Goal: Task Accomplishment & Management: Complete application form

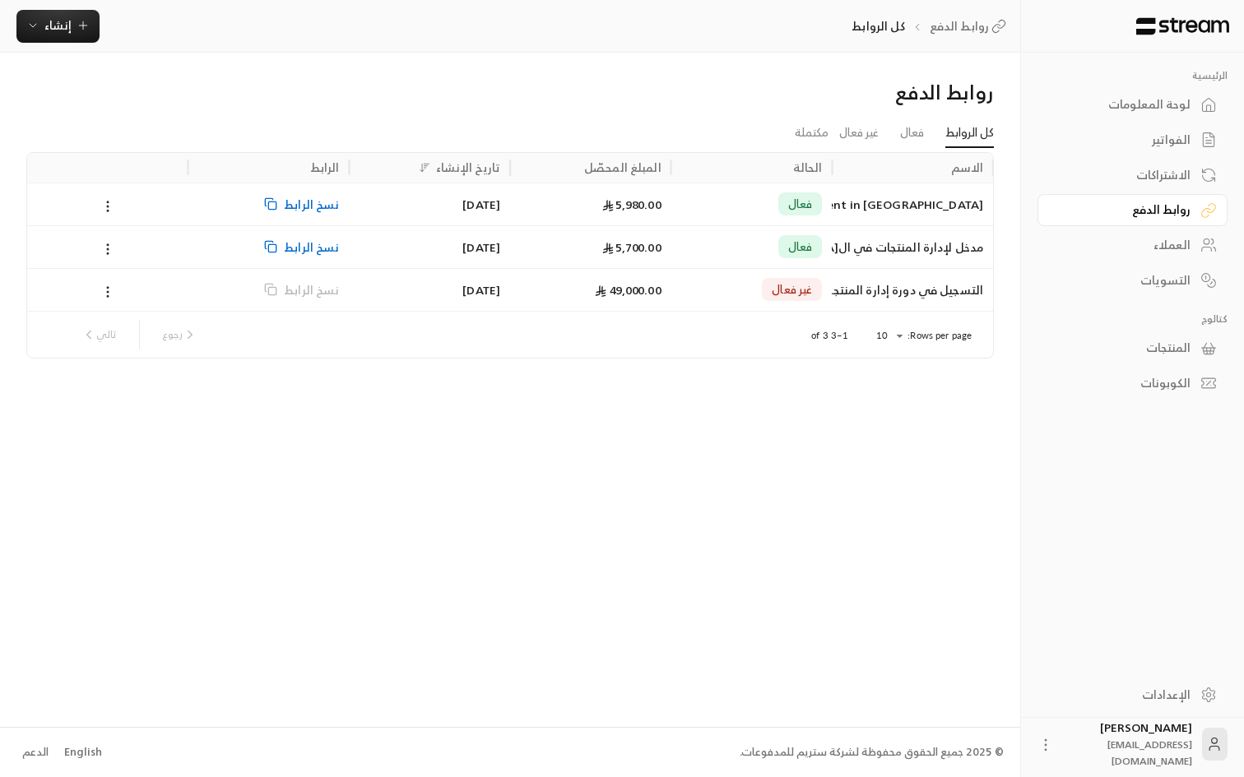
click at [302, 253] on span "نسخ الرابط" at bounding box center [311, 247] width 55 height 42
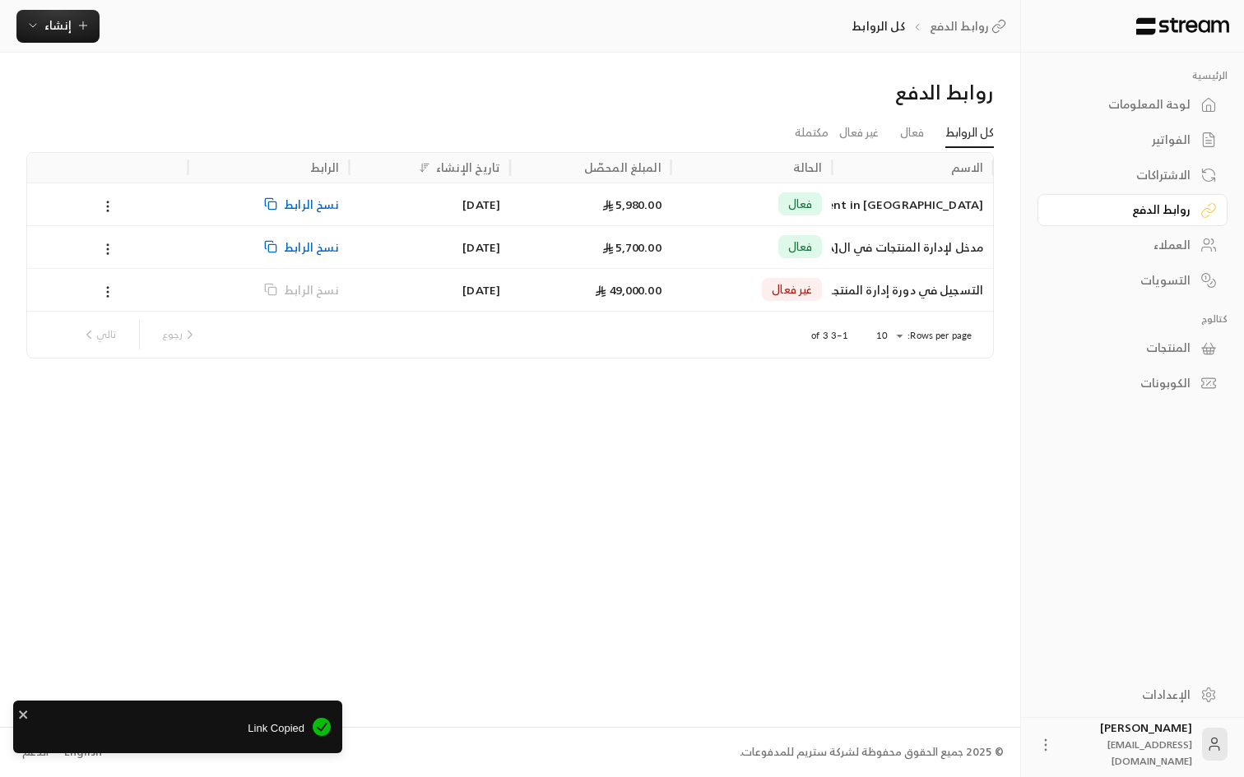
click at [1163, 139] on div "الفواتير" at bounding box center [1124, 140] width 132 height 16
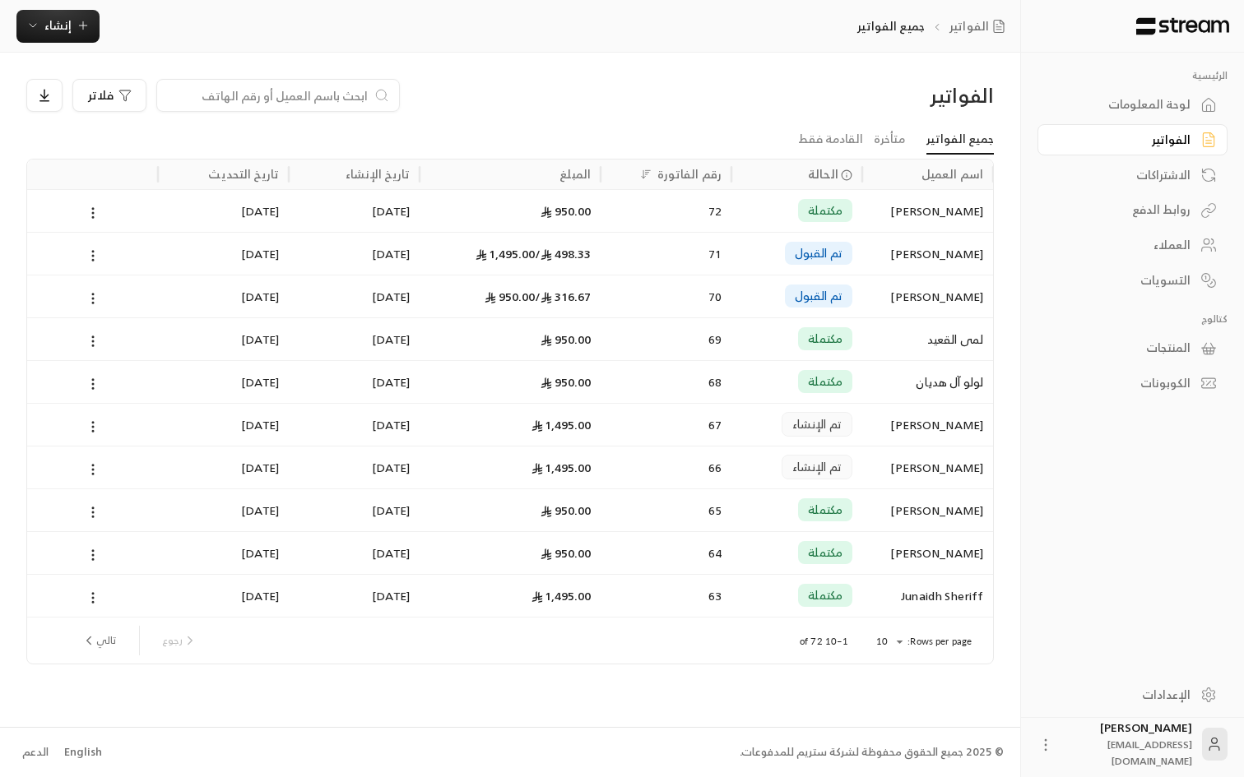
click at [696, 112] on div "فلاتر" at bounding box center [386, 95] width 721 height 33
click at [886, 639] on body "الرئيسية لوحة المعلومات الفواتير الاشتراكات روابط الدفع العملاء التسويات كتالوج…" at bounding box center [622, 388] width 1244 height 777
click at [891, 683] on li "25" at bounding box center [888, 693] width 46 height 26
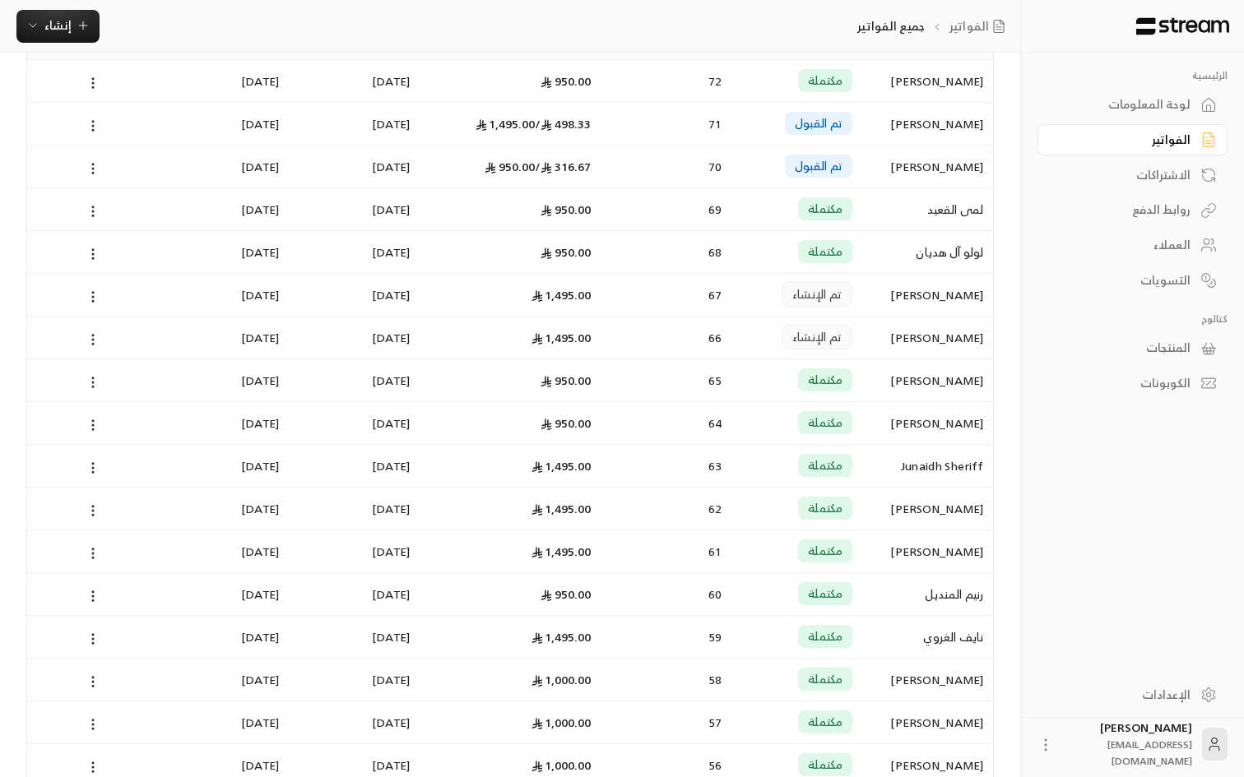
scroll to position [494, 0]
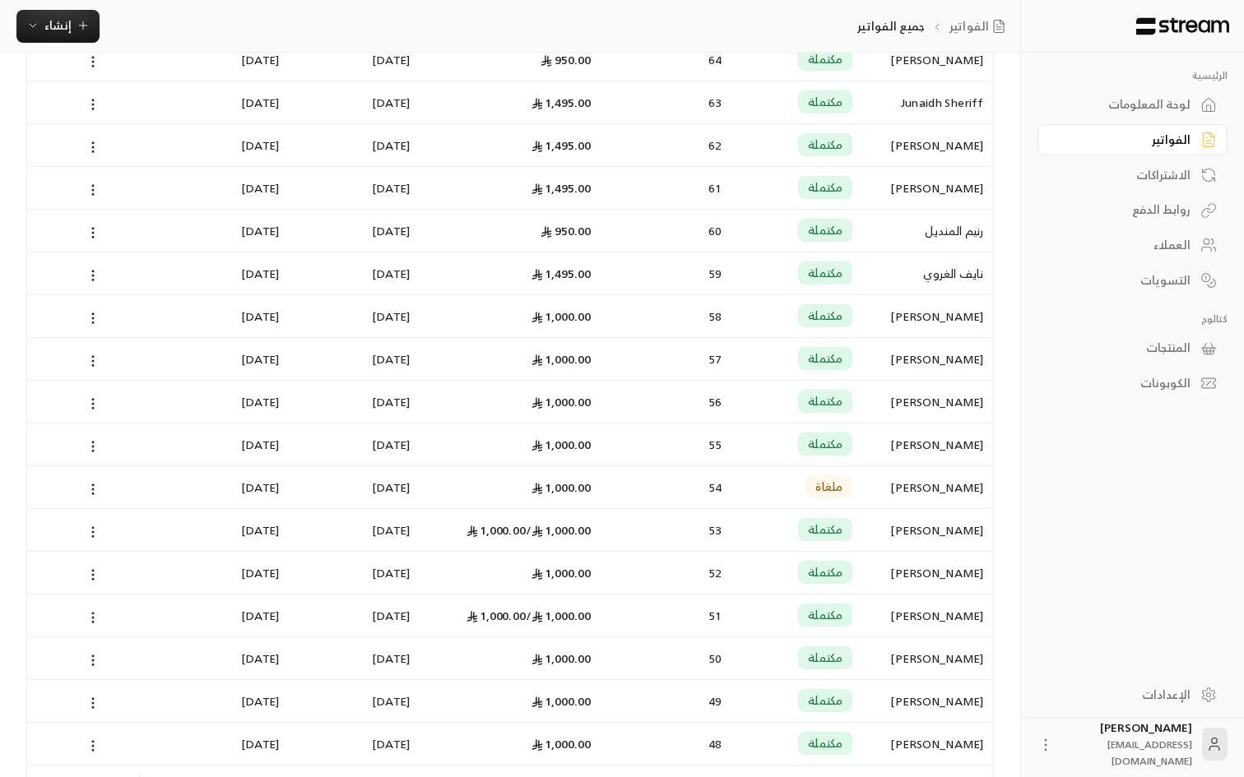
click at [927, 241] on div "رنيم المنديل" at bounding box center [927, 231] width 111 height 42
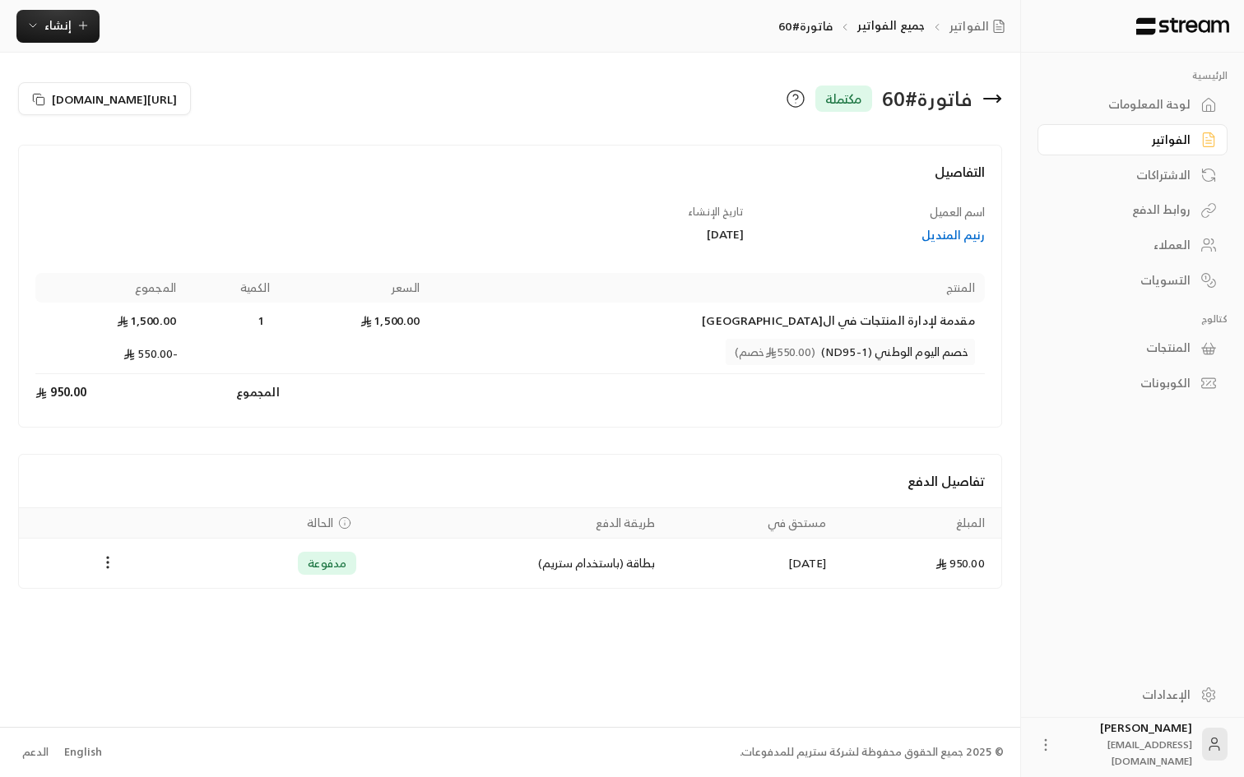
click at [1153, 144] on div "الفواتير" at bounding box center [1124, 140] width 132 height 16
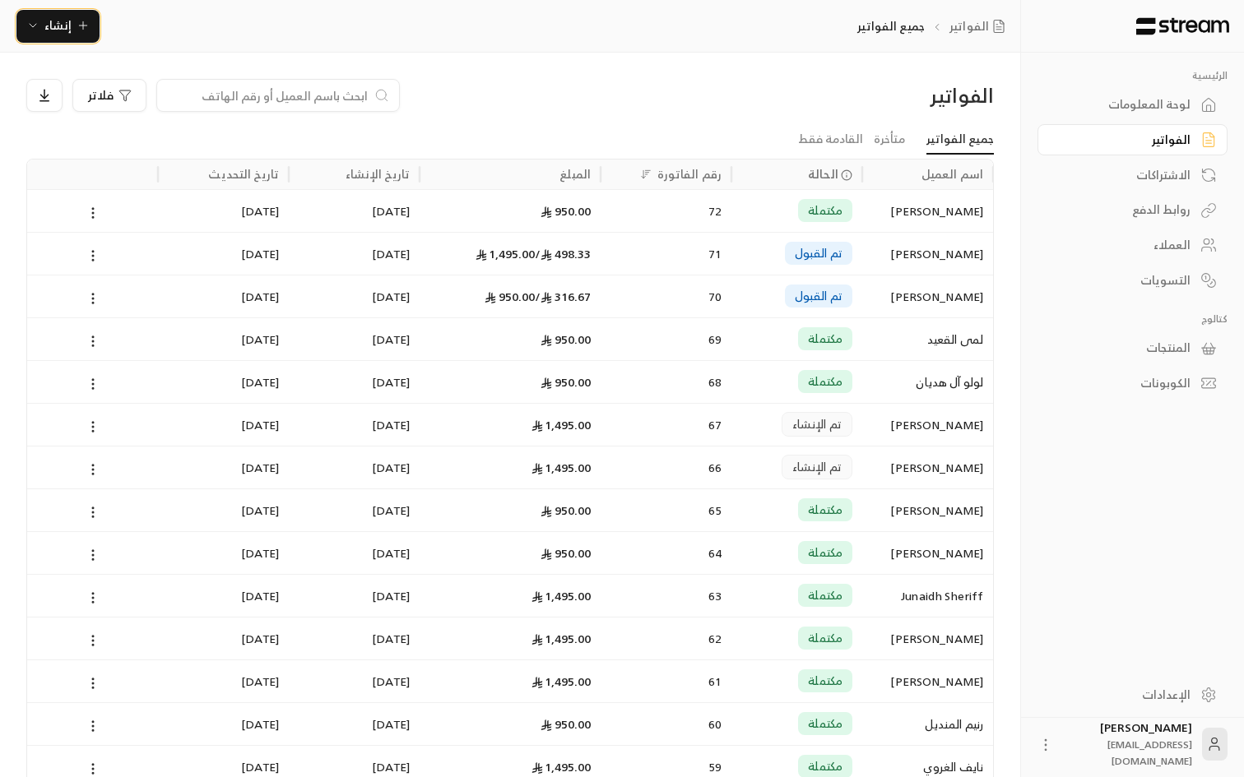
click at [62, 35] on span "إنشاء" at bounding box center [57, 25] width 27 height 21
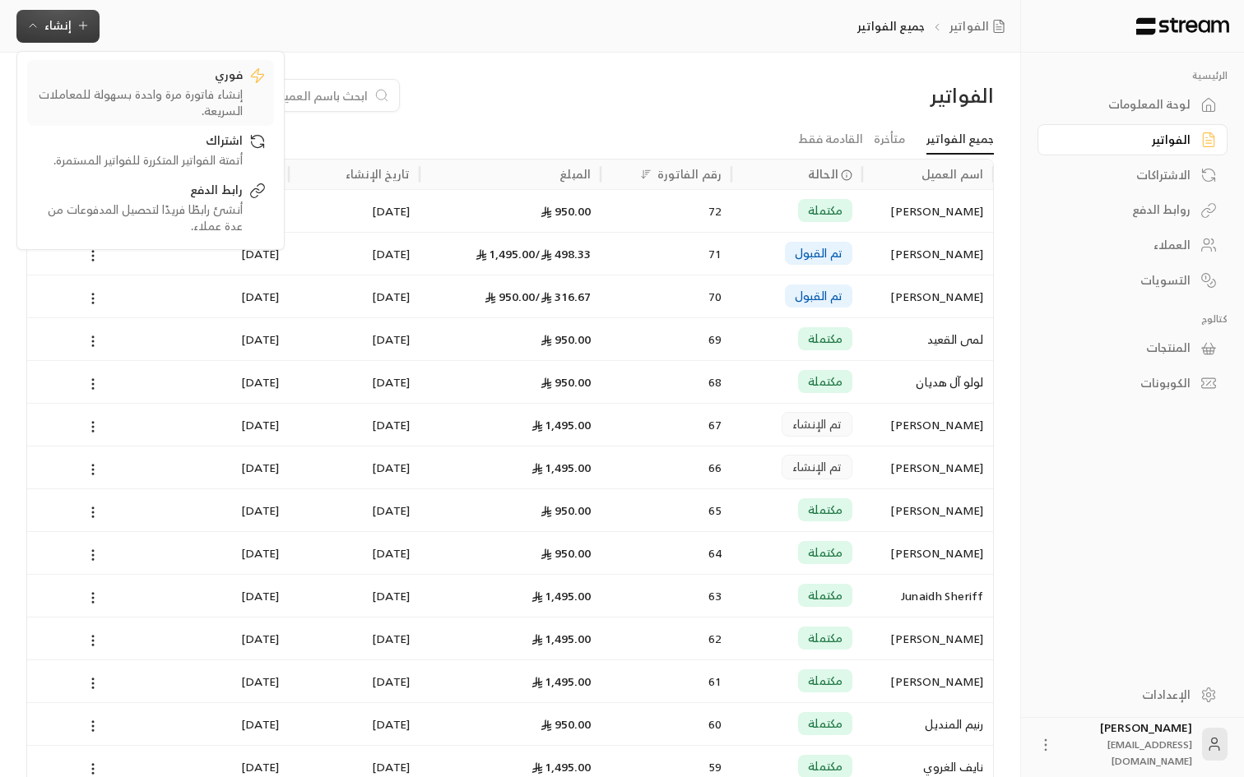
click at [137, 72] on div "فوري" at bounding box center [138, 77] width 207 height 20
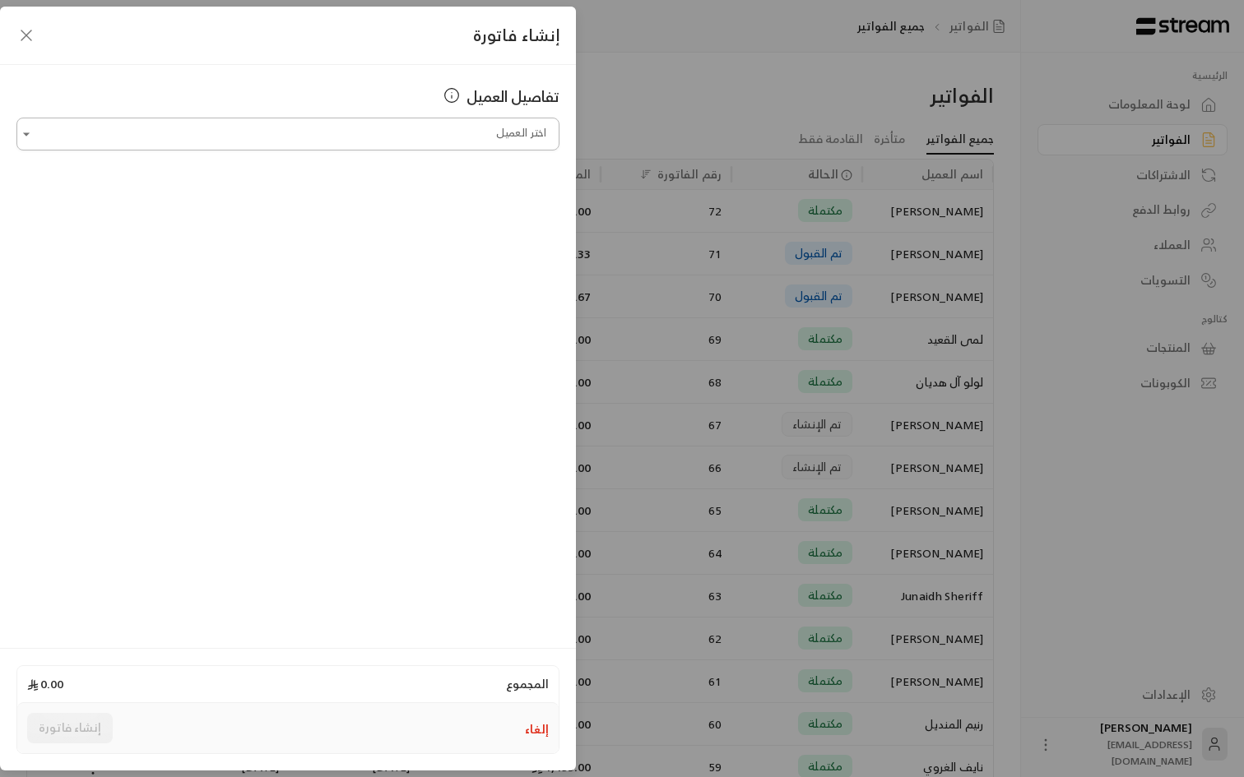
click at [139, 123] on input "اختر العميل" at bounding box center [287, 134] width 543 height 29
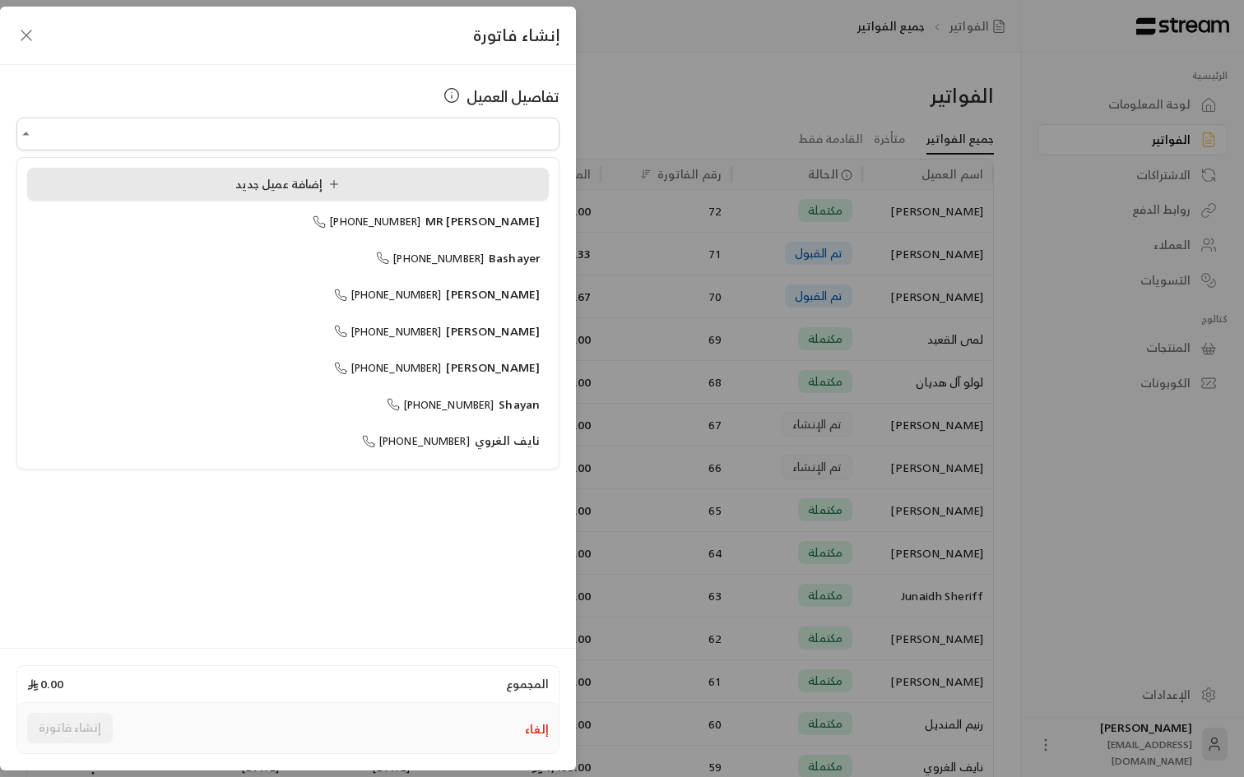
click at [247, 176] on span "إضافة عميل جديد" at bounding box center [290, 184] width 111 height 21
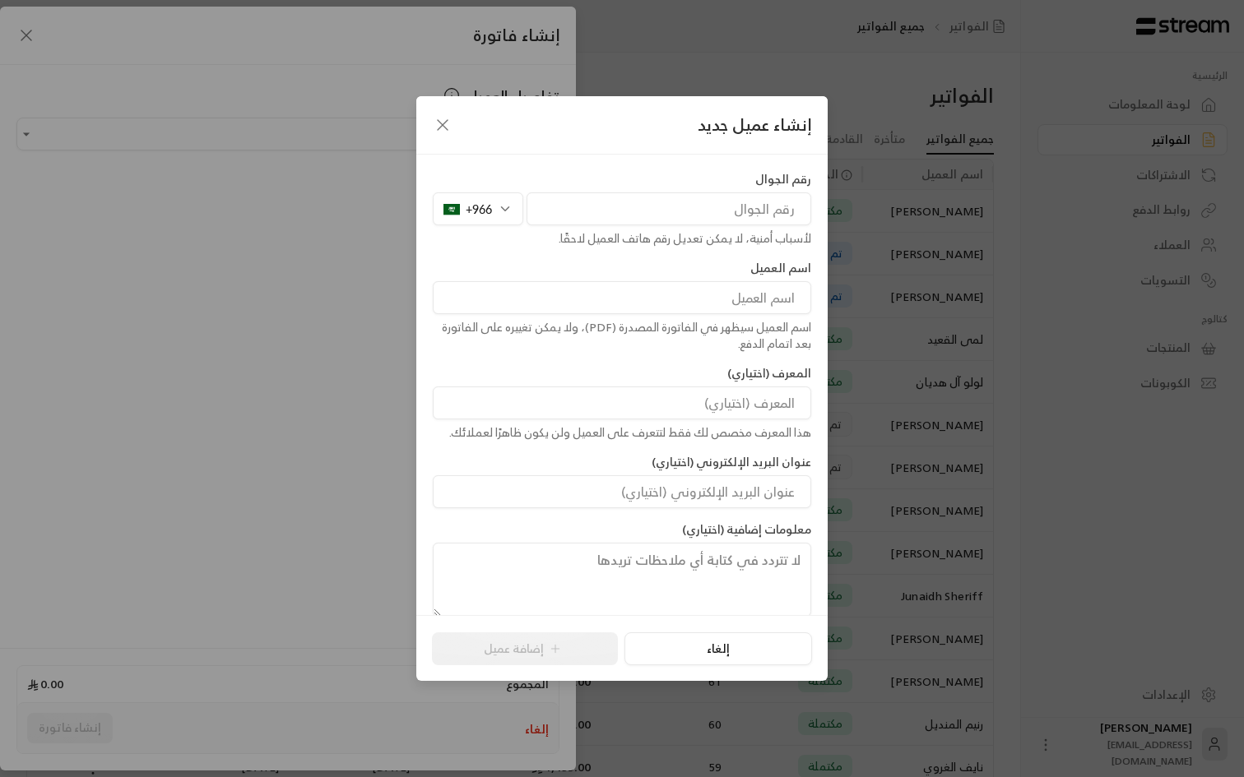
click at [477, 213] on div "+966" at bounding box center [478, 208] width 90 height 33
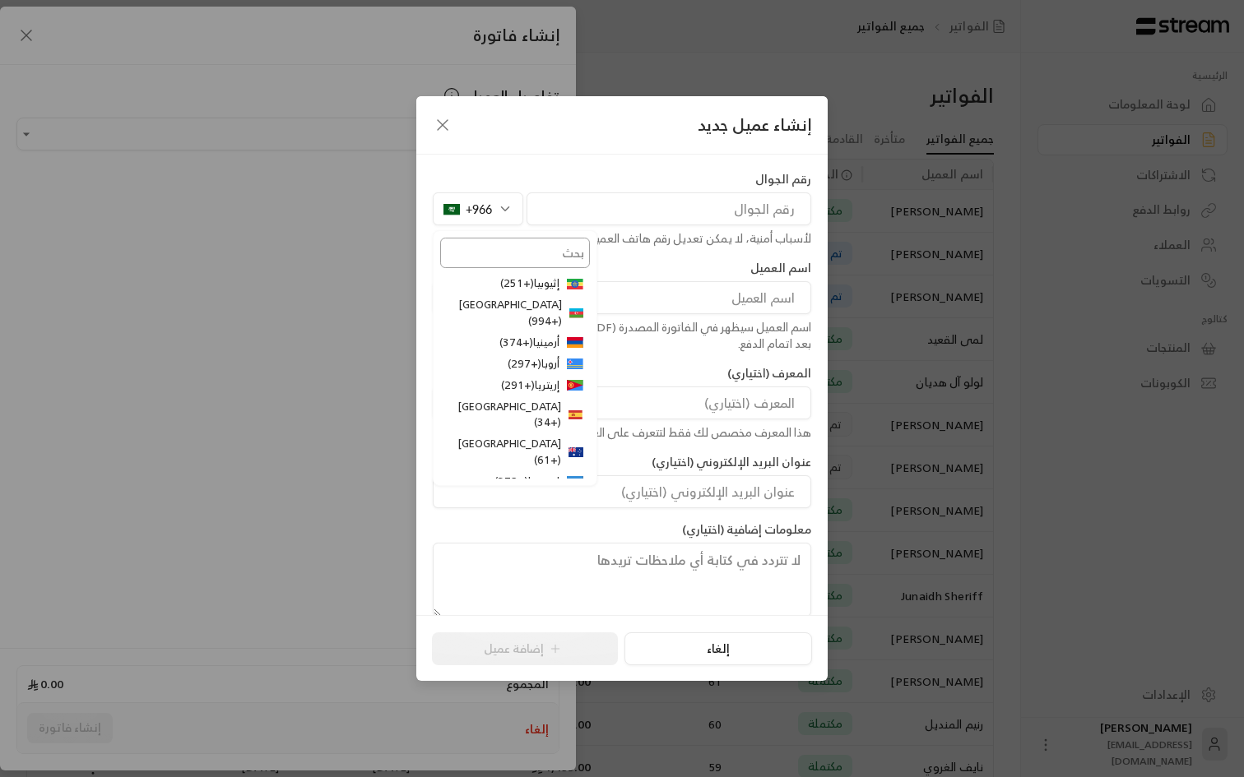
click at [508, 259] on input "text" at bounding box center [515, 253] width 150 height 30
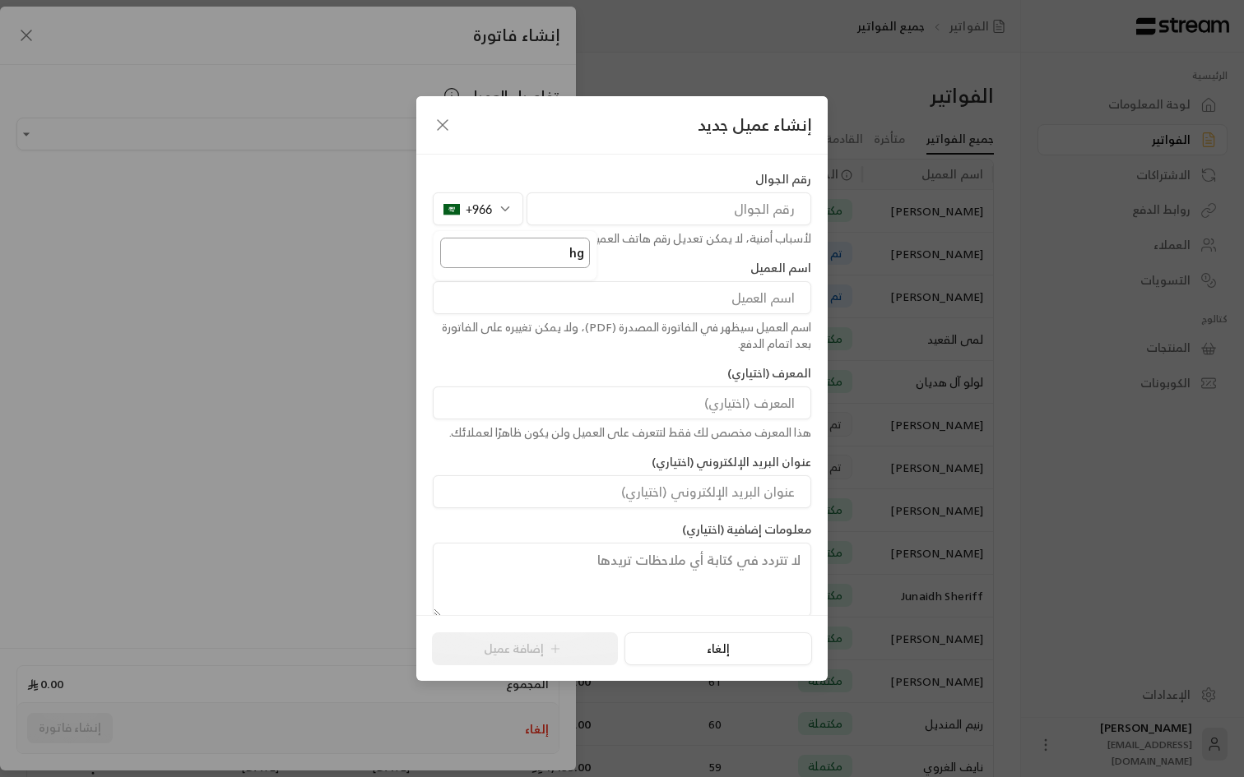
type input "h"
type input "[GEOGRAPHIC_DATA]"
type input "العراق"
click at [523, 279] on li "العراق ( +964 )" at bounding box center [515, 283] width 150 height 21
click at [607, 220] on input "tel" at bounding box center [668, 208] width 285 height 33
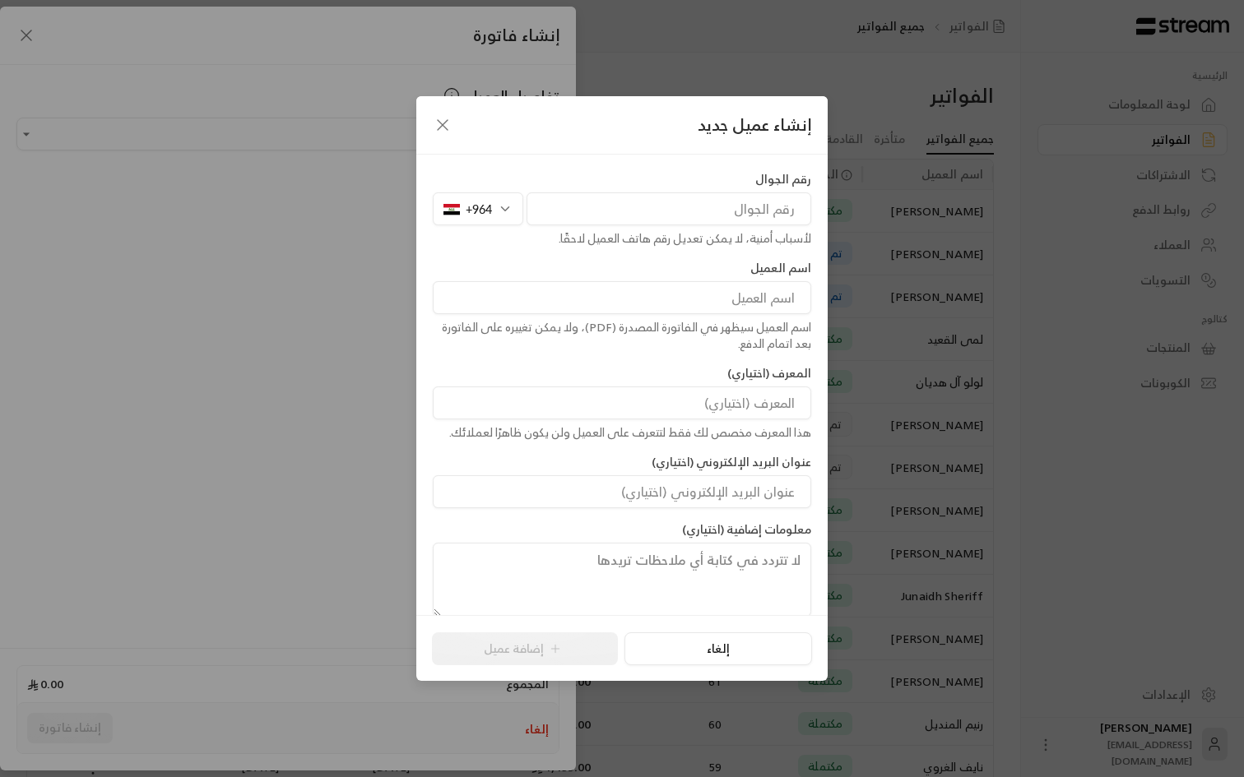
paste input "7806888788"
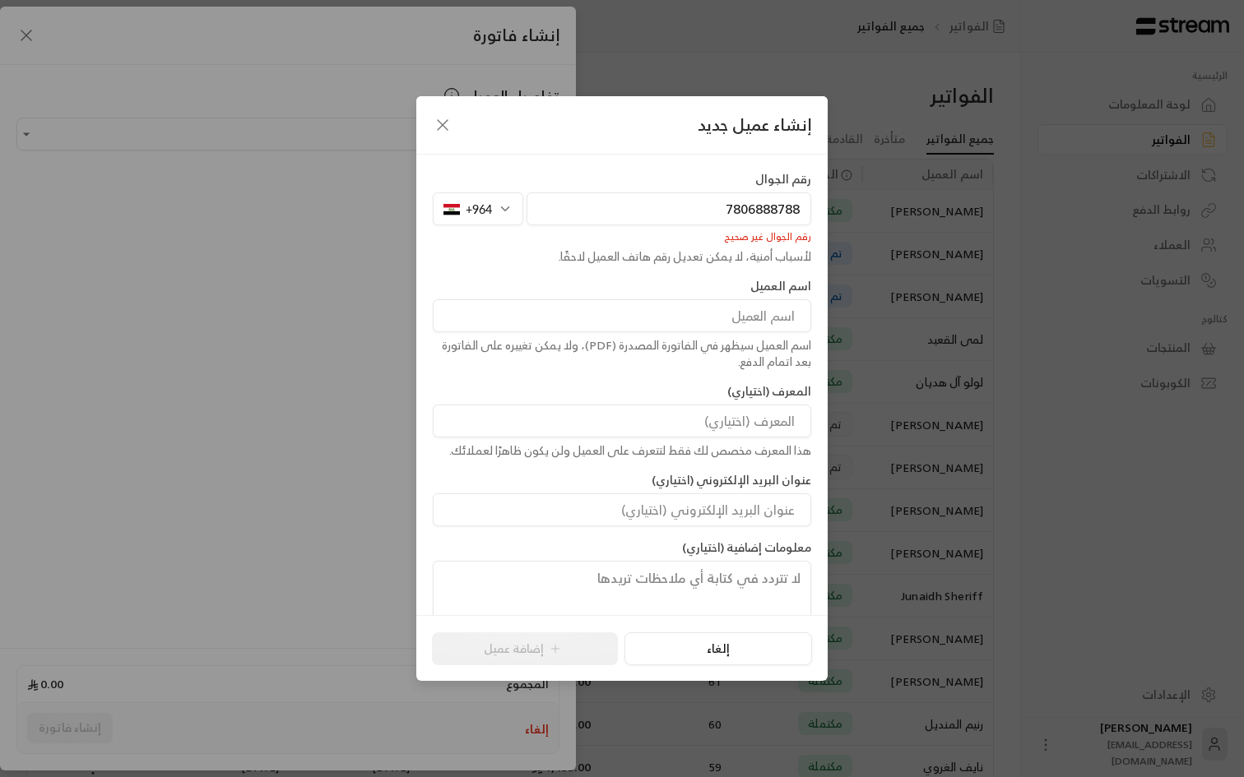
click at [623, 167] on div "رقم الجوال [PHONE_NUMBER] رقم الجوال غير صحيح لأسباب أمنية، لا يمكن تعديل رقم ه…" at bounding box center [621, 385] width 411 height 461
click at [640, 200] on input "7806888788" at bounding box center [668, 208] width 285 height 33
paste input "558884451"
type input "558884451"
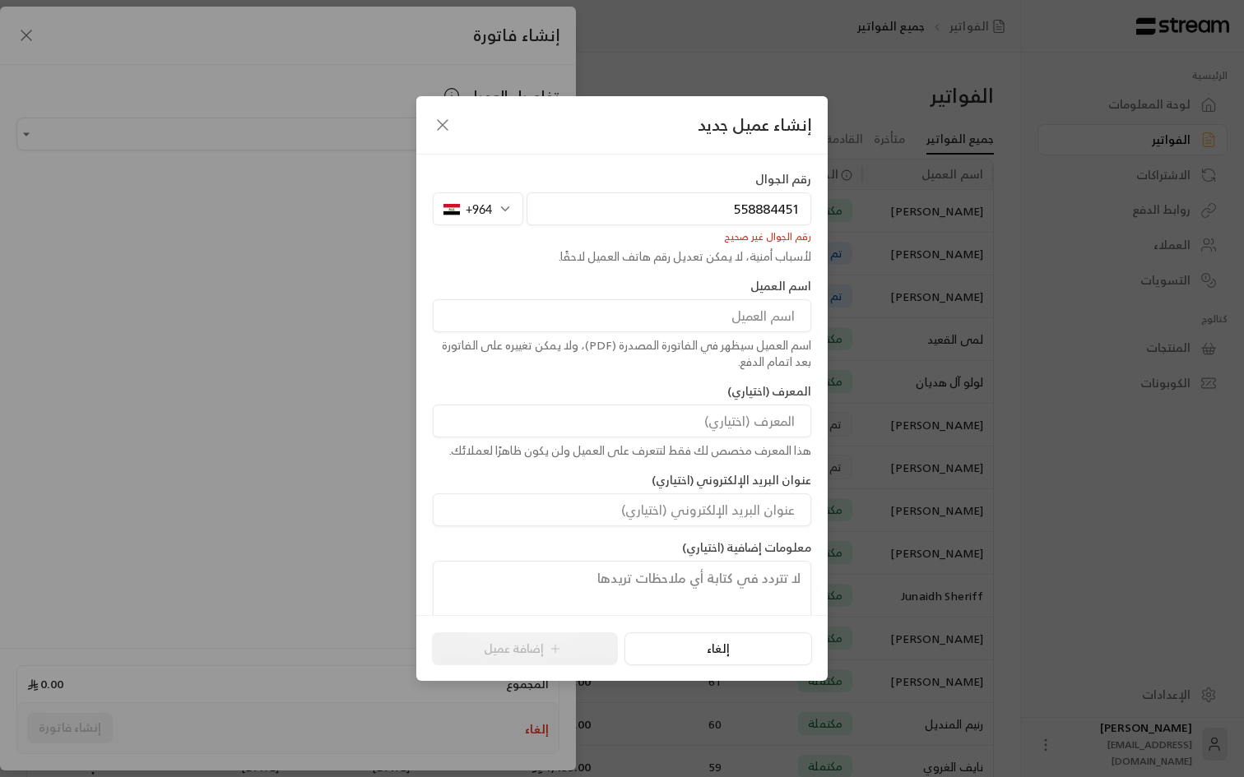
click at [494, 204] on div "+964" at bounding box center [478, 208] width 90 height 33
click at [525, 258] on input "العراق" at bounding box center [515, 253] width 150 height 30
type input "السعو"
click at [528, 284] on li "المملكة العربية السعودية ( +966 )" at bounding box center [515, 292] width 150 height 38
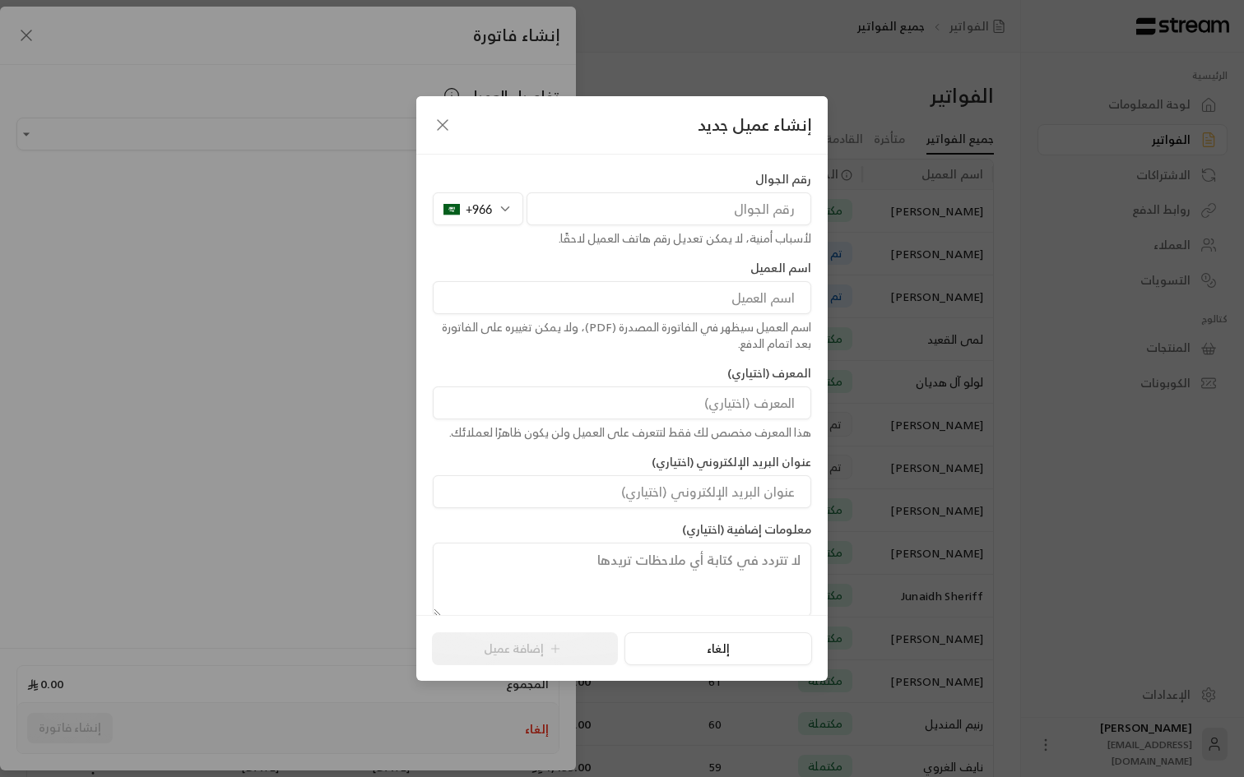
click at [650, 209] on input "tel" at bounding box center [668, 208] width 285 height 33
paste input "558884451"
type input "558884451"
click at [626, 247] on div "لأسباب أمنية، لا يمكن تعديل رقم هاتف العميل لاحقًا." at bounding box center [622, 238] width 378 height 16
click at [651, 293] on input at bounding box center [622, 297] width 378 height 33
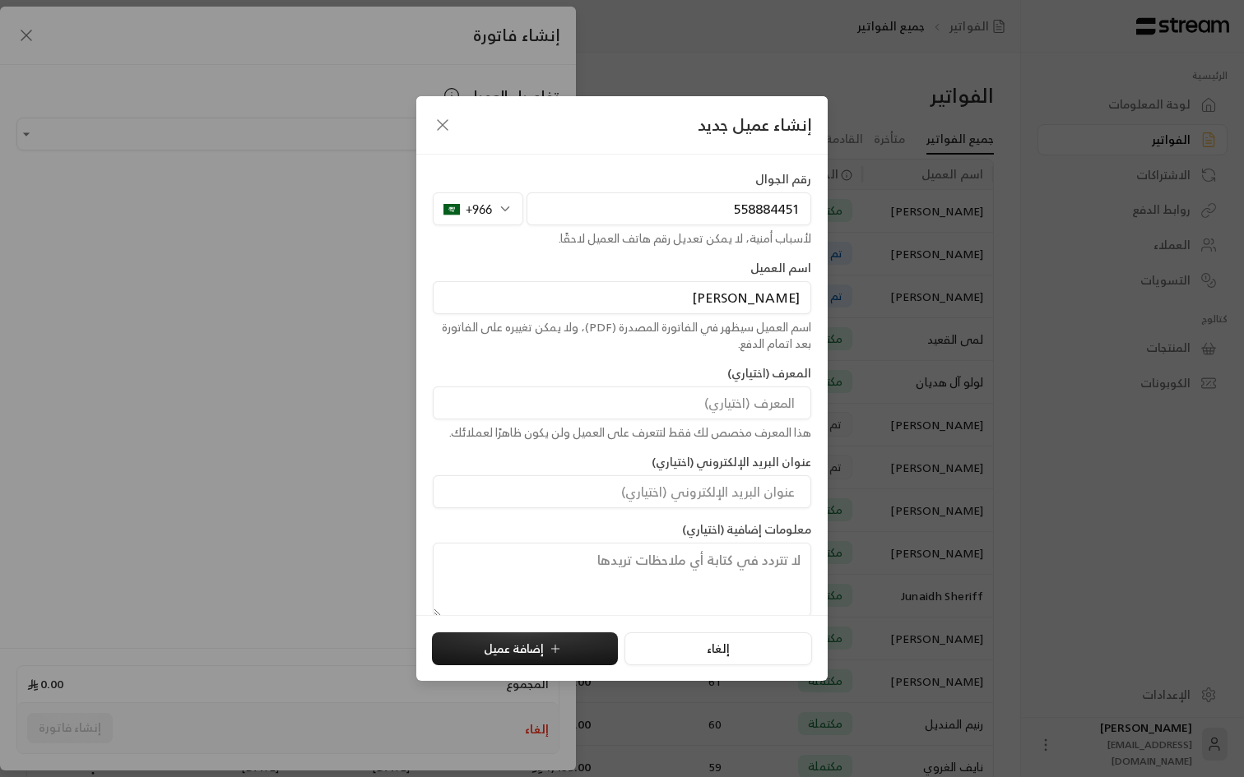
type input "[PERSON_NAME]"
click at [620, 487] on input at bounding box center [622, 491] width 378 height 33
paste input "[EMAIL_ADDRESS][DOMAIN_NAME]"
type input "[EMAIL_ADDRESS][DOMAIN_NAME]"
click at [609, 368] on div "المعرف (اختياري) هذا المعرف مخصص لك فقط لتتعرف على العميل ولن يكون ظاهرًا لعملا…" at bounding box center [621, 403] width 395 height 76
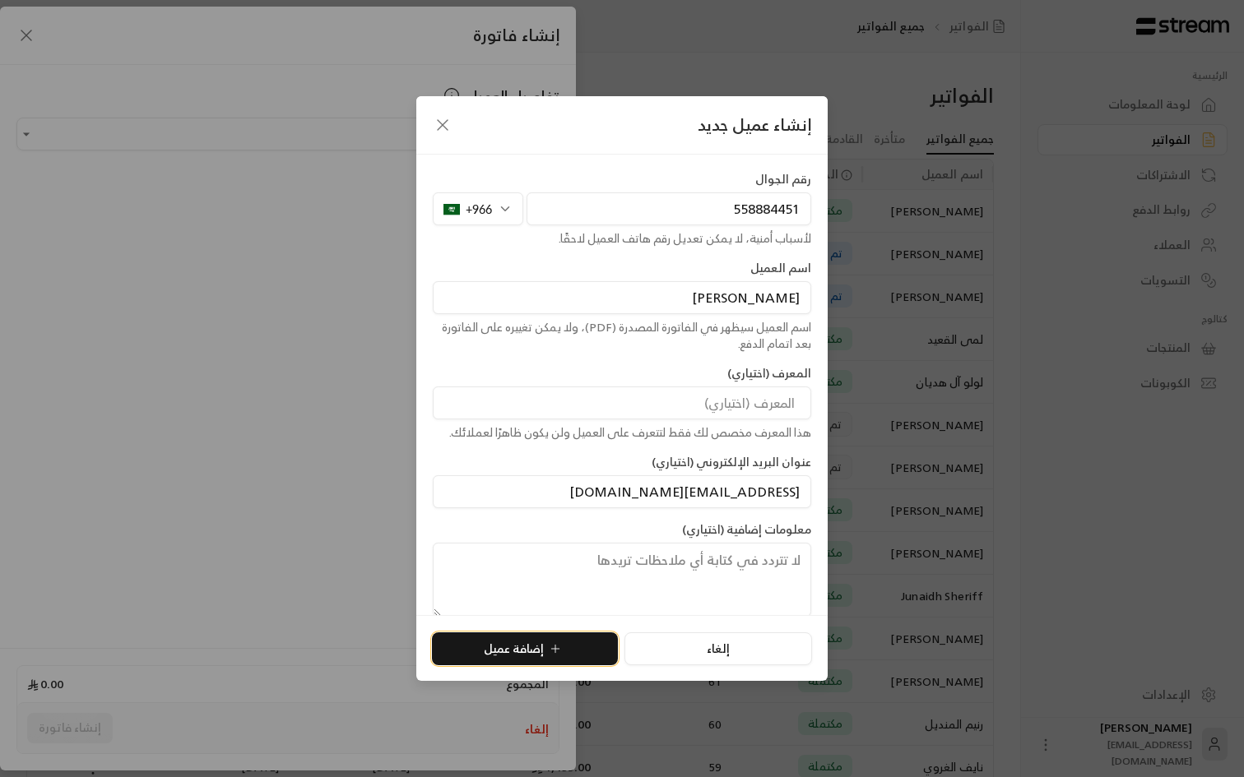
click at [537, 642] on button "إضافة عميل" at bounding box center [525, 649] width 186 height 33
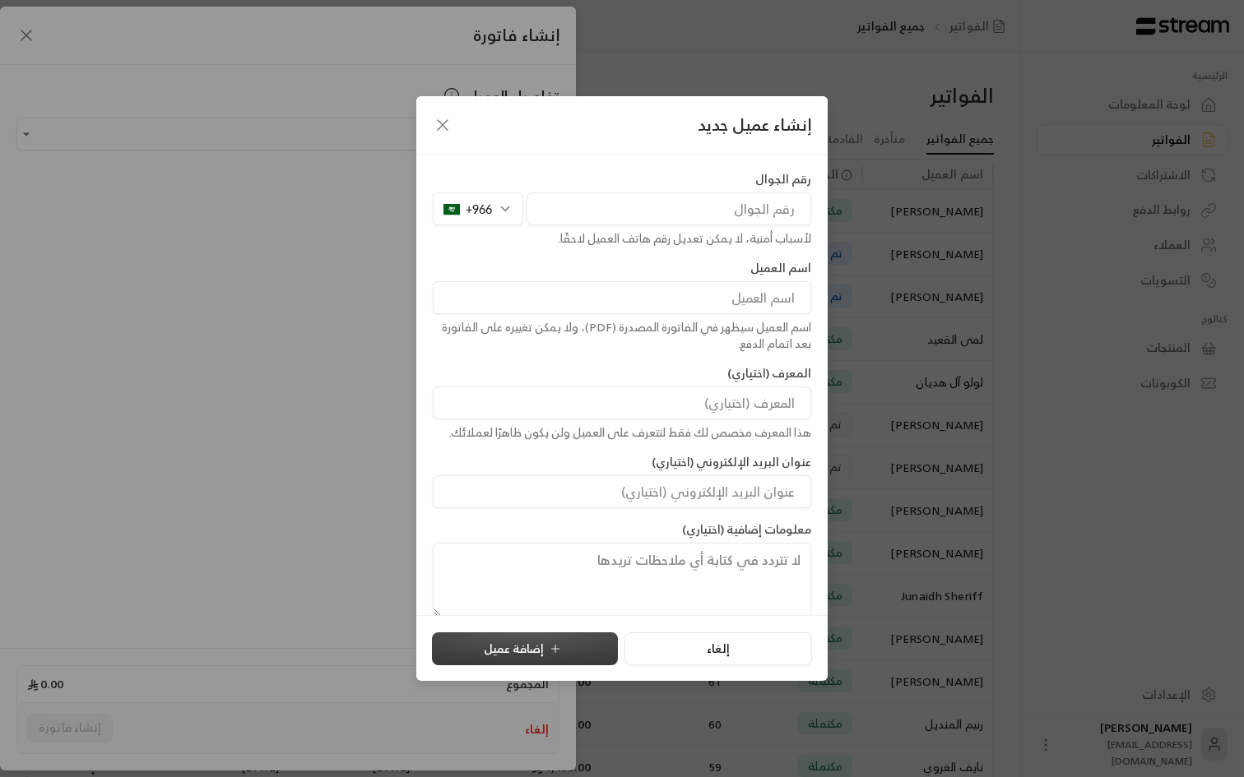
type input "**********"
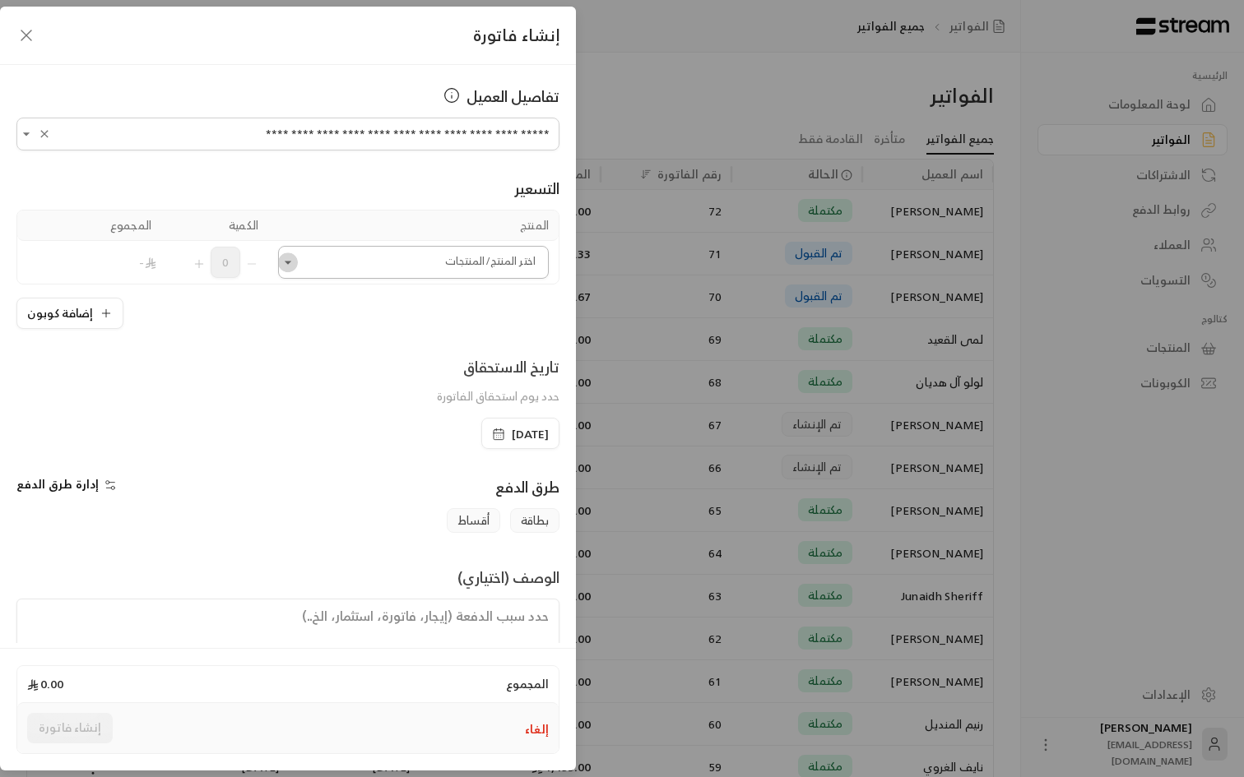
click at [296, 264] on button "Open" at bounding box center [288, 263] width 20 height 20
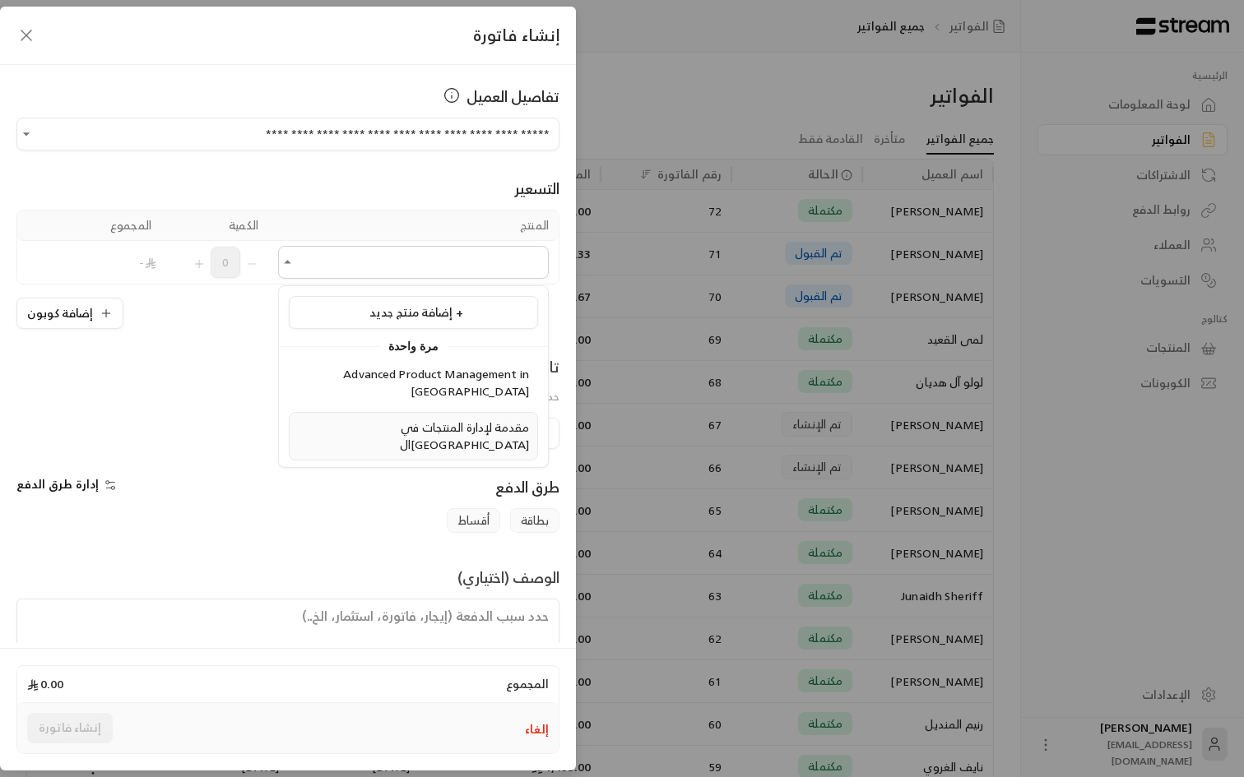
click at [400, 417] on span "مقدمة لإدارة المنتجات في ال[GEOGRAPHIC_DATA]" at bounding box center [464, 436] width 129 height 38
type input "**********"
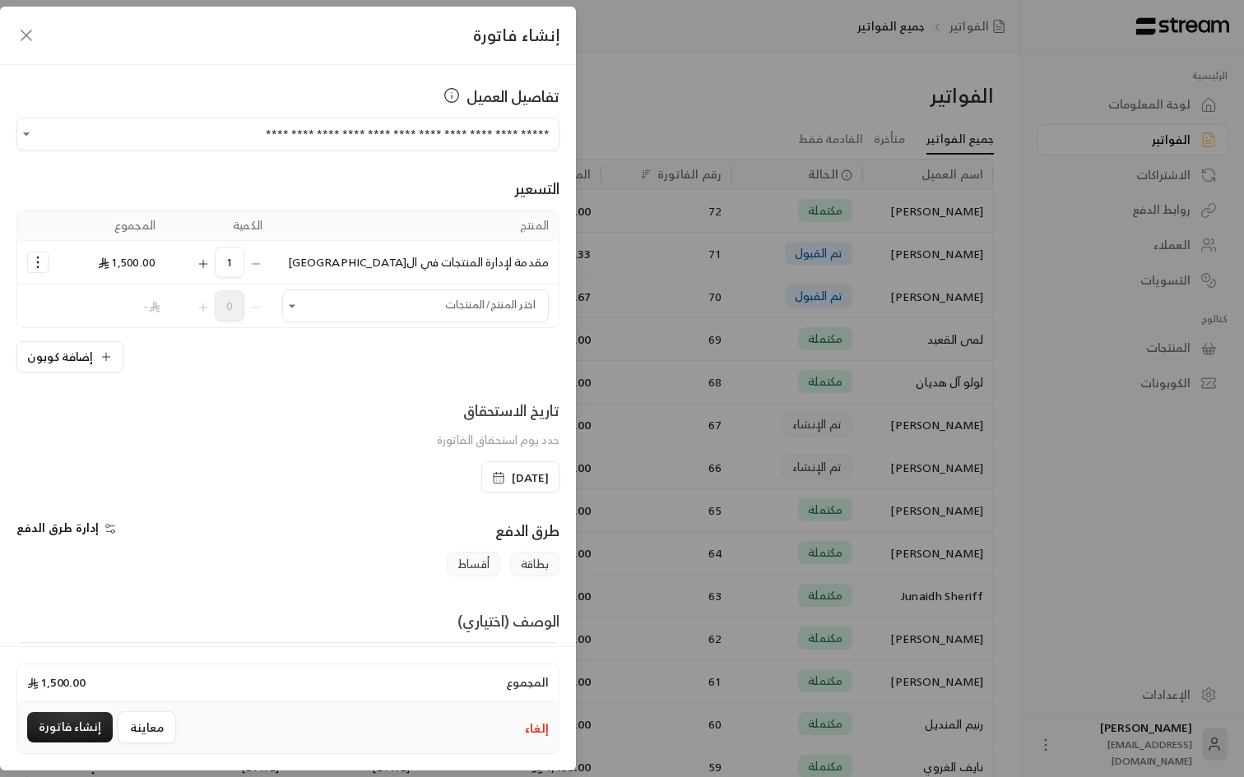
click at [35, 257] on icon "Selected Products" at bounding box center [38, 262] width 16 height 16
click at [89, 306] on span "إضافة كوبون" at bounding box center [102, 303] width 61 height 19
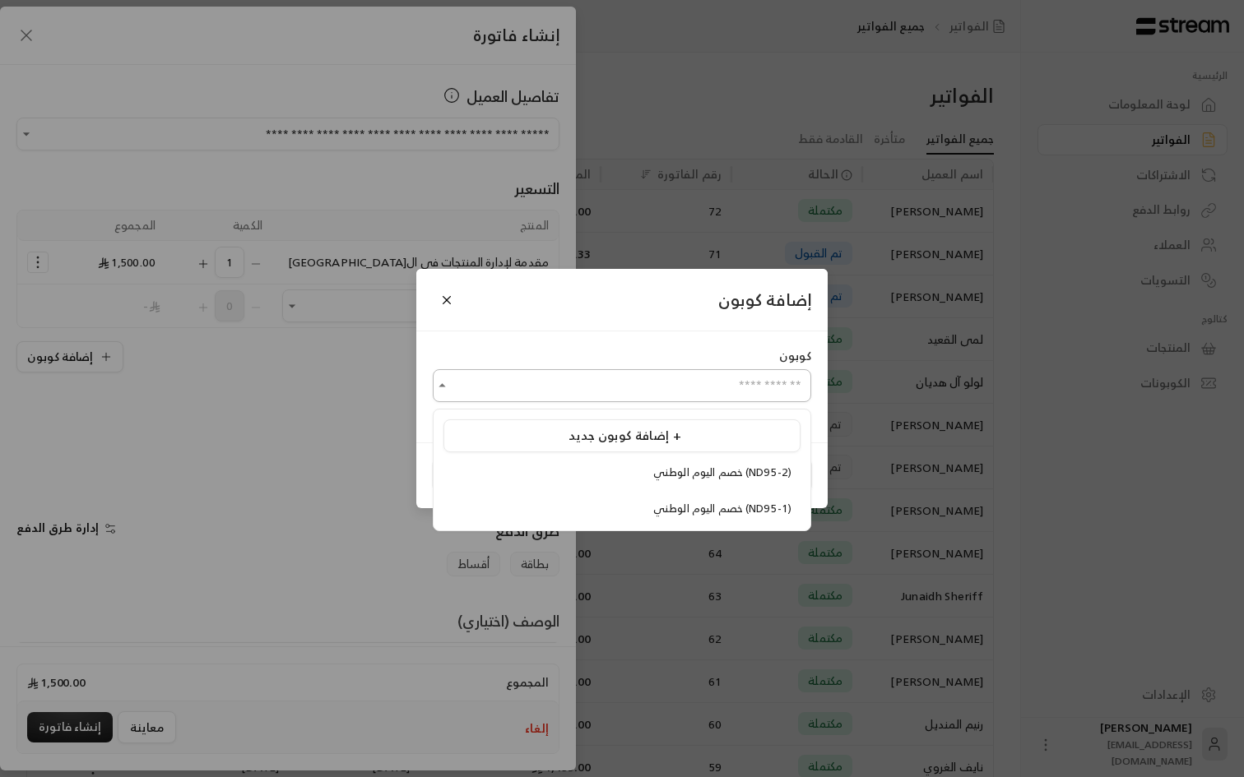
click at [663, 388] on input "اختر العميل" at bounding box center [622, 386] width 378 height 29
click at [707, 503] on span "خصم اليوم الوطني (ND95-1)" at bounding box center [722, 508] width 138 height 19
type input "**********"
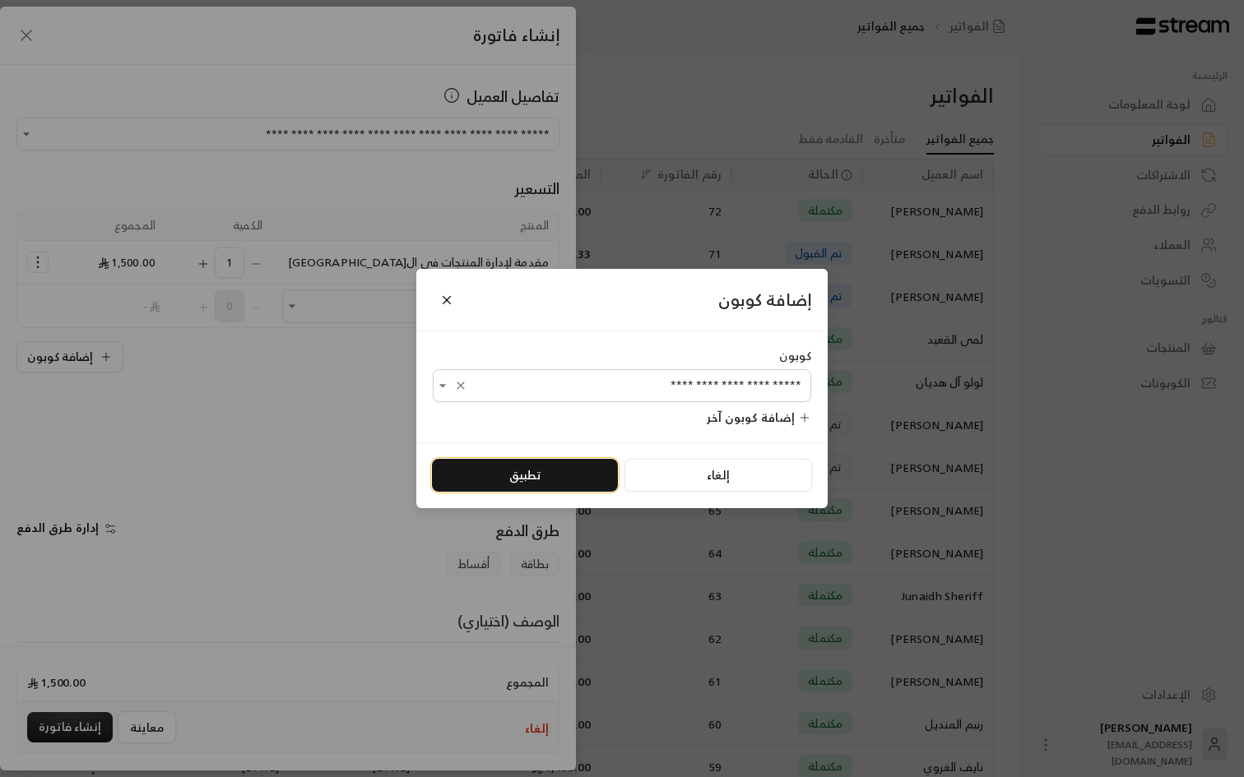
click at [599, 480] on button "تطبيق" at bounding box center [525, 475] width 186 height 33
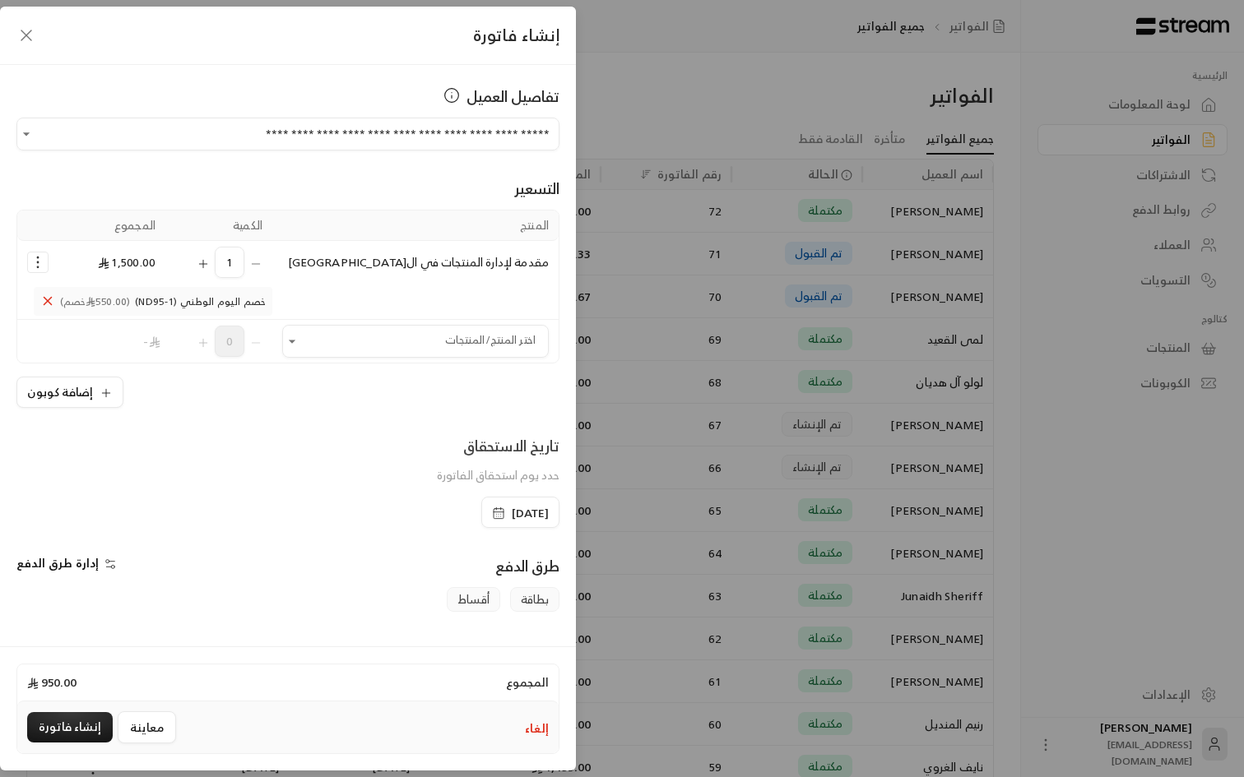
click at [316, 396] on div "إضافة كوبون" at bounding box center [287, 392] width 543 height 31
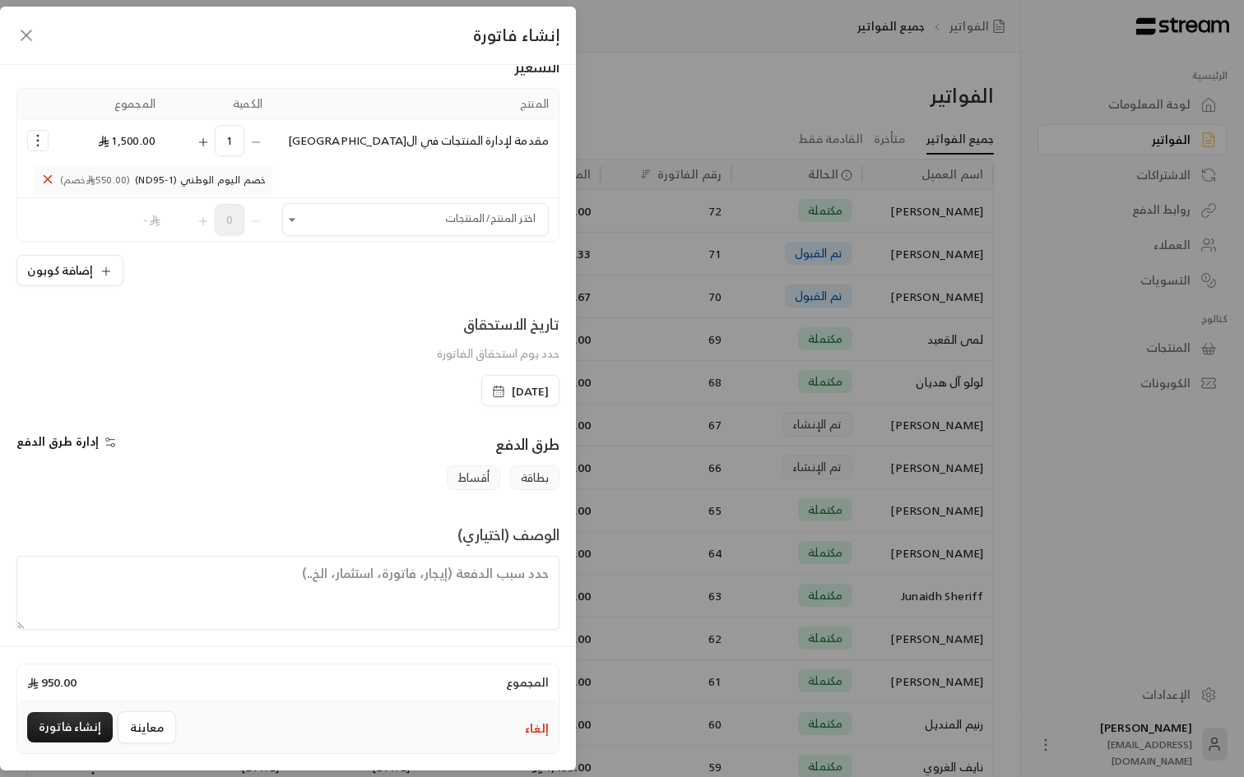
scroll to position [128, 0]
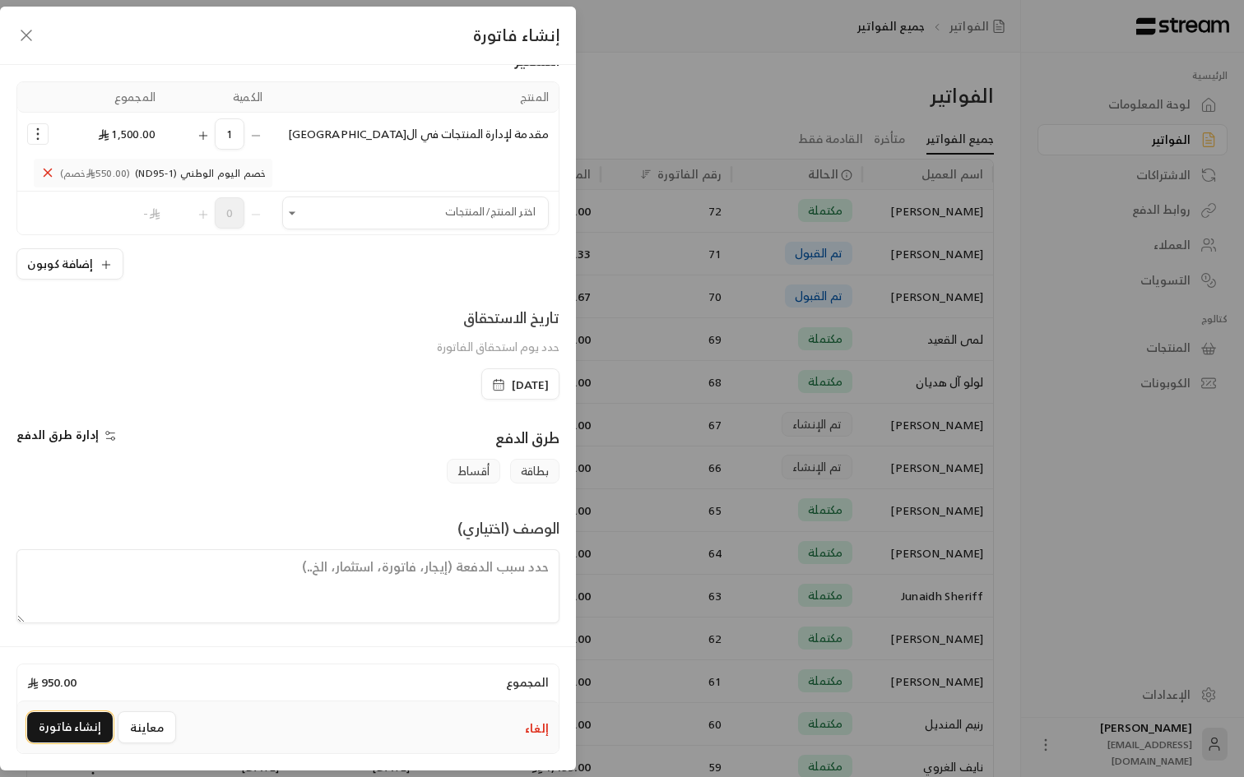
click at [65, 732] on button "إنشاء فاتورة" at bounding box center [70, 727] width 86 height 30
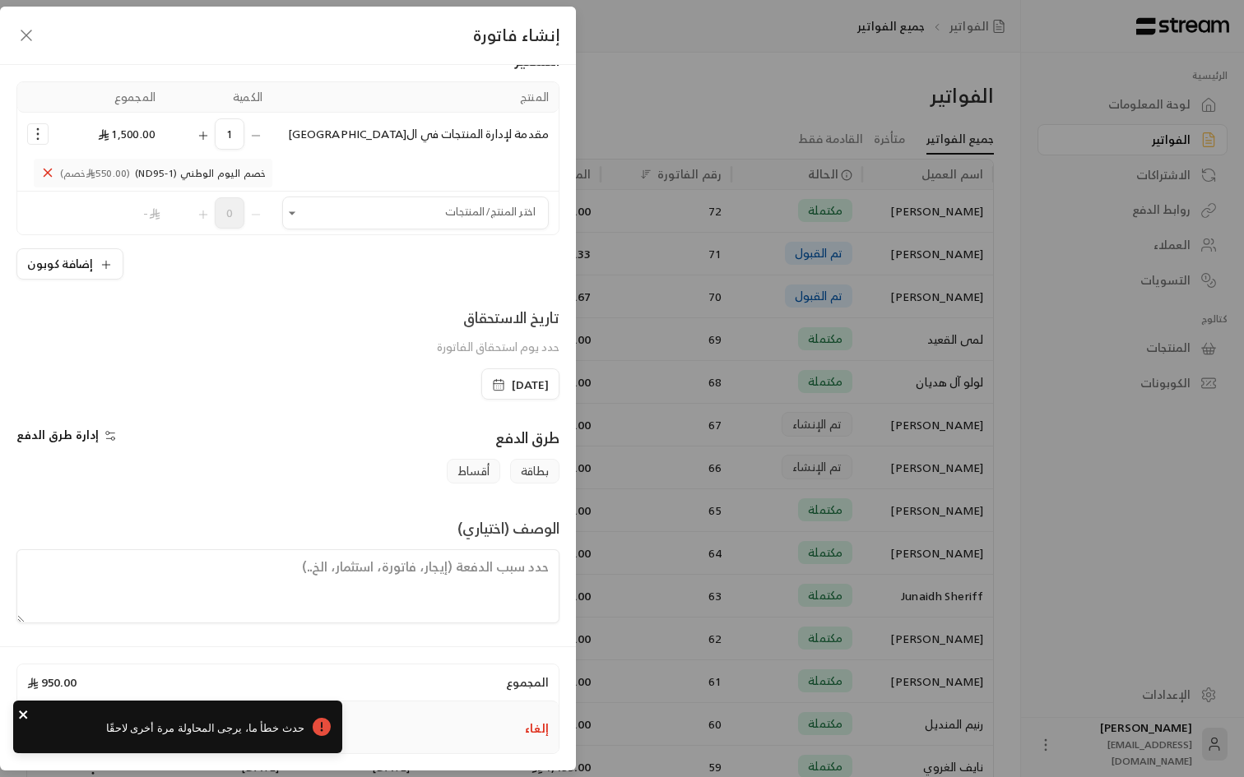
click at [19, 717] on icon "close" at bounding box center [24, 714] width 12 height 13
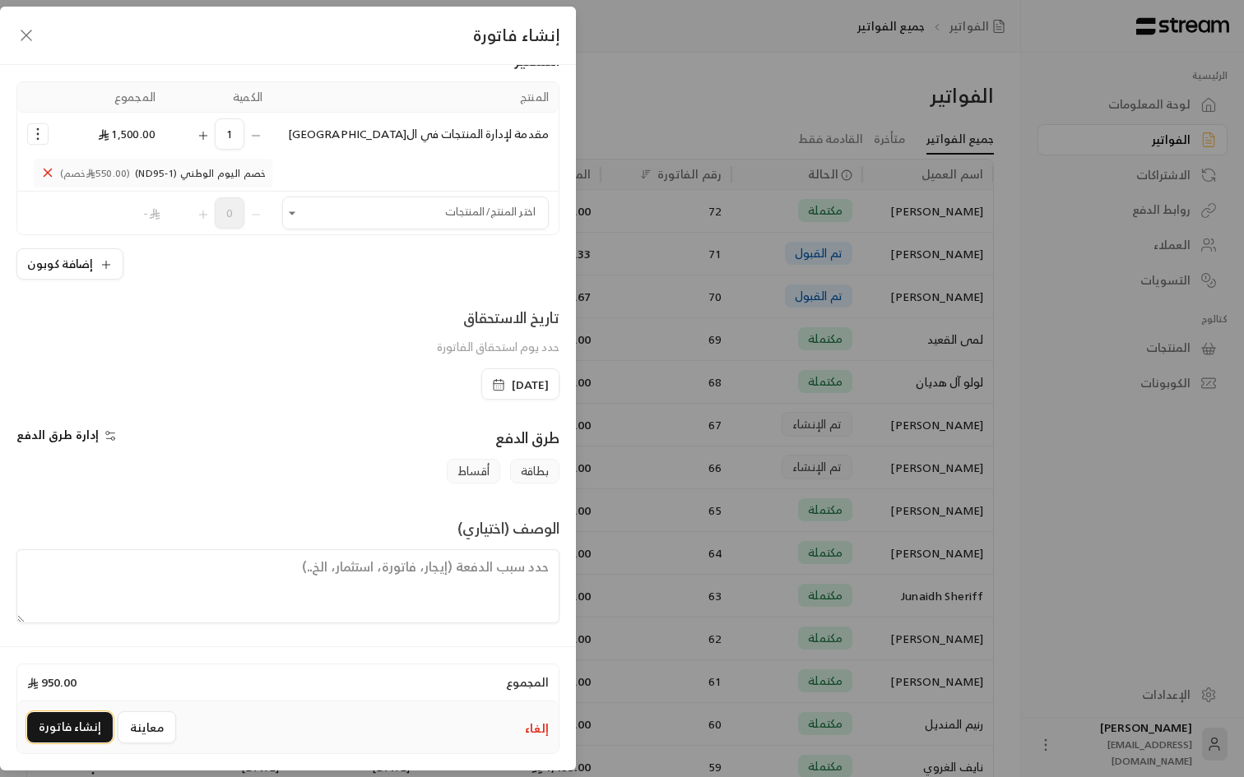
click at [63, 732] on button "إنشاء فاتورة" at bounding box center [70, 727] width 86 height 30
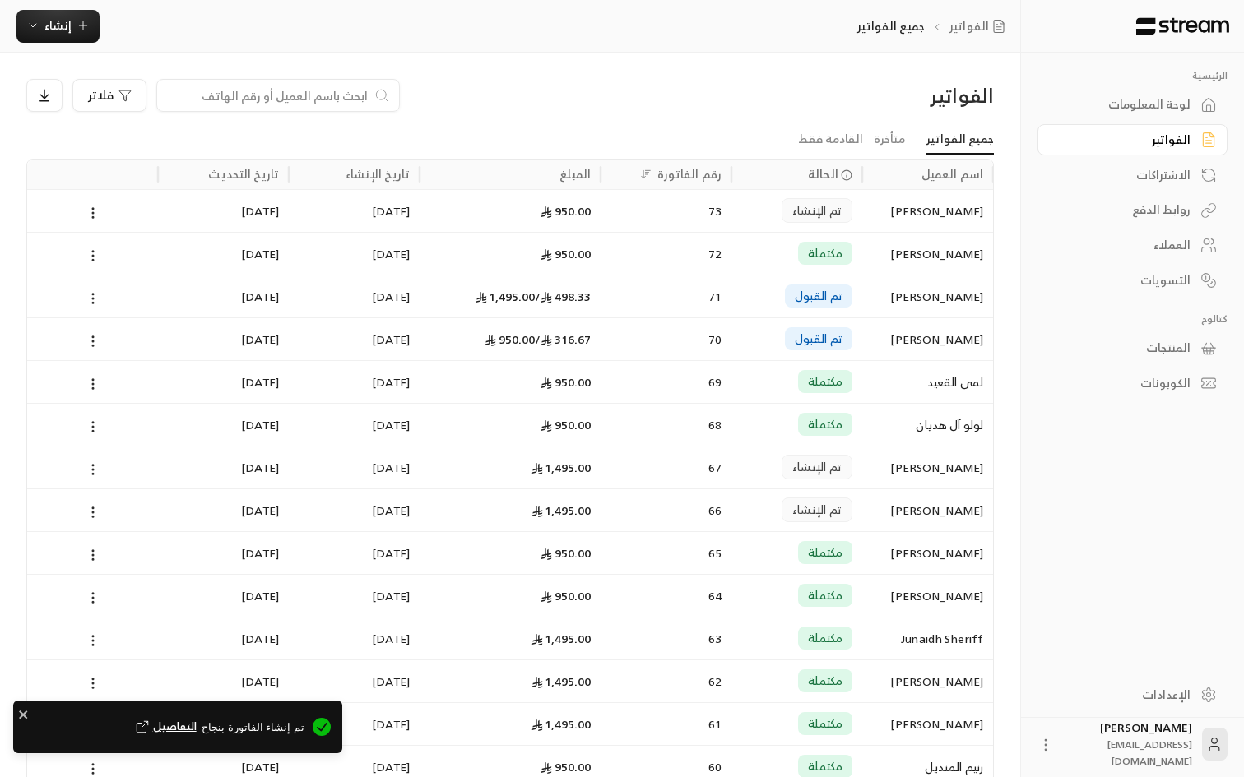
click at [920, 211] on div "[PERSON_NAME]" at bounding box center [927, 211] width 111 height 42
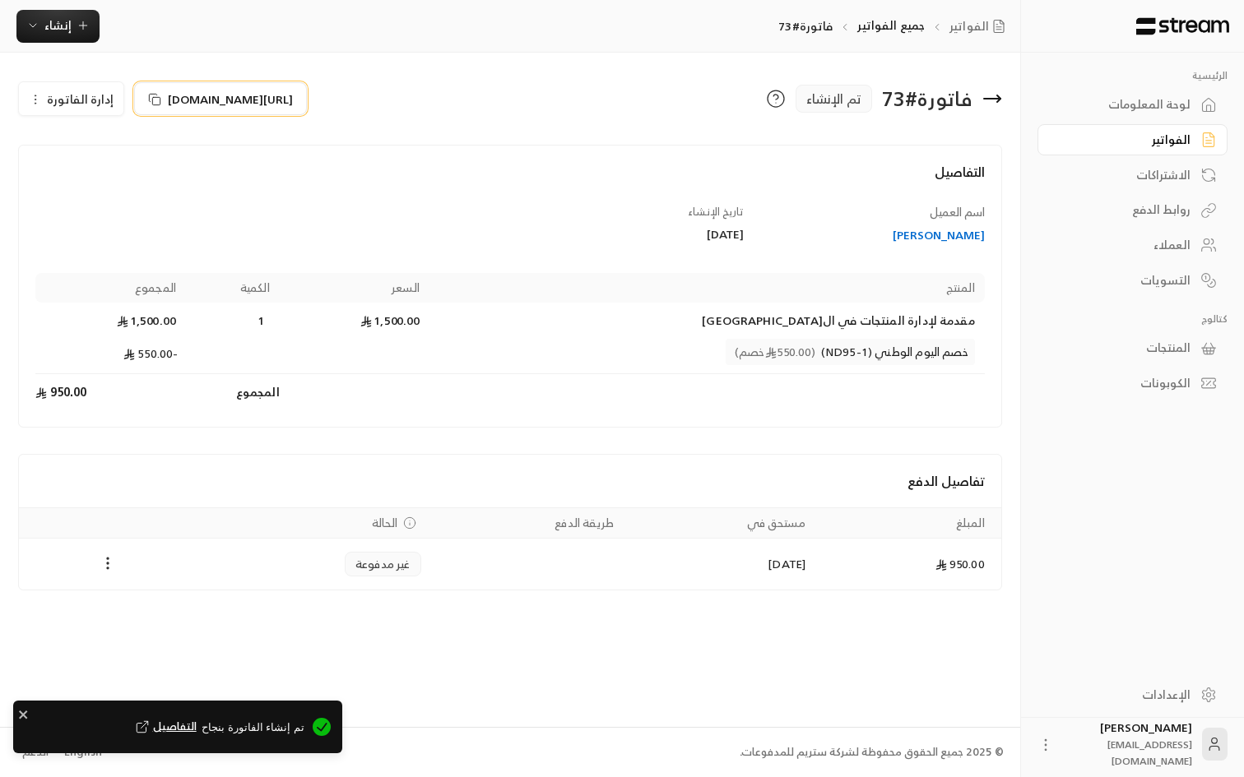
click at [240, 100] on span "[URL][DOMAIN_NAME]" at bounding box center [230, 98] width 125 height 17
click at [24, 715] on icon "close" at bounding box center [23, 715] width 8 height 8
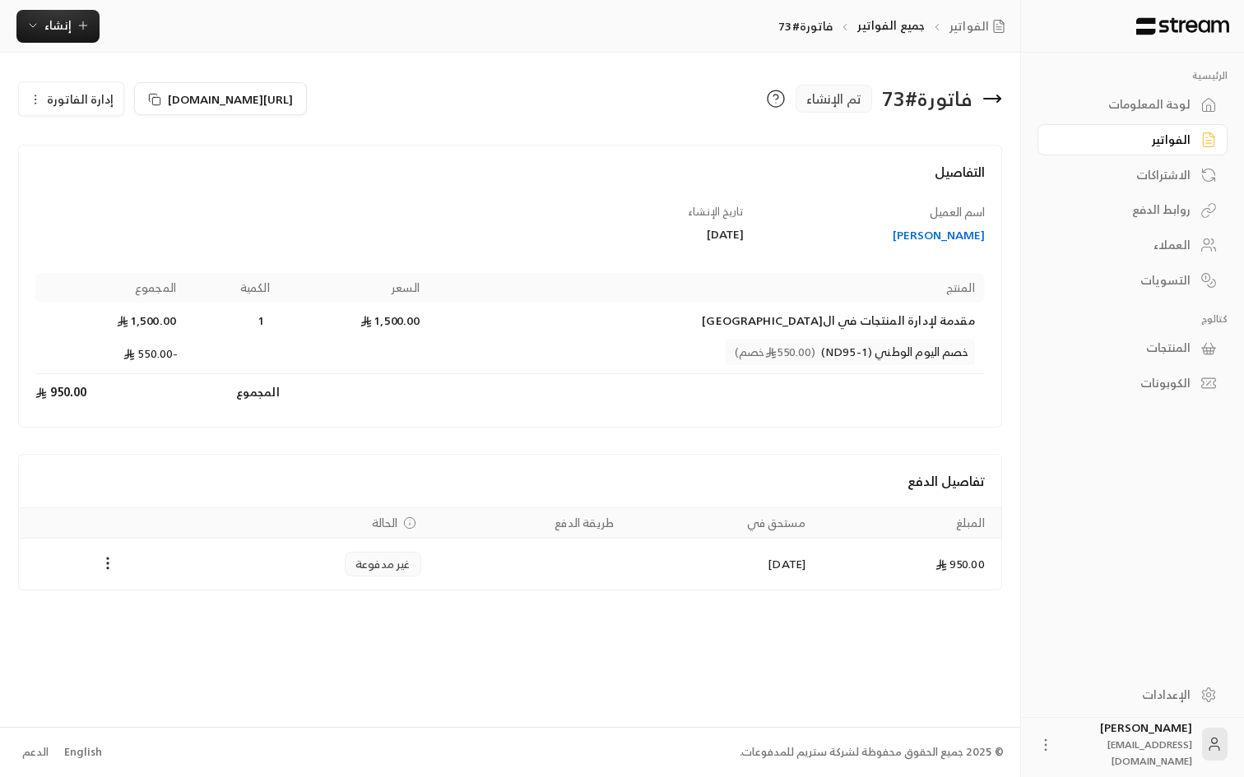
click at [472, 478] on h4 "تفاصيل الدفع" at bounding box center [509, 481] width 949 height 20
click at [1177, 110] on div "لوحة المعلومات" at bounding box center [1124, 104] width 132 height 16
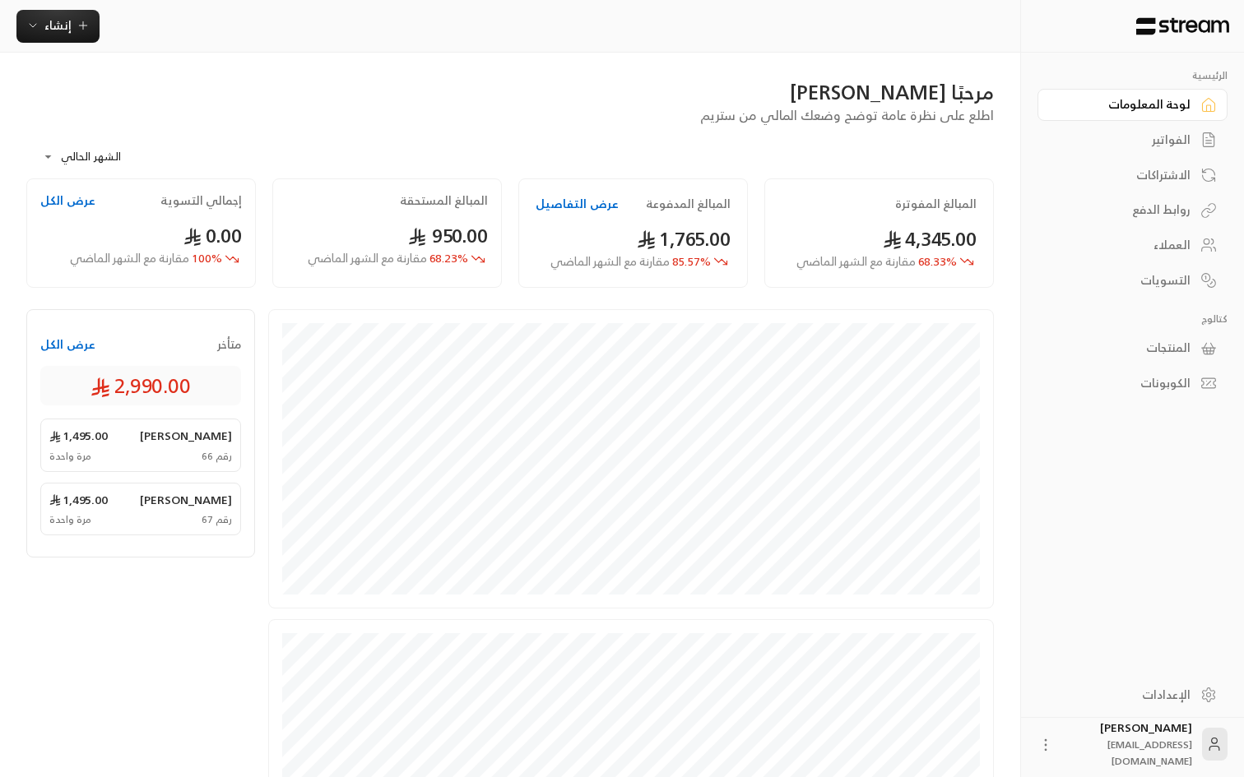
click at [1154, 141] on div "الفواتير" at bounding box center [1124, 140] width 132 height 16
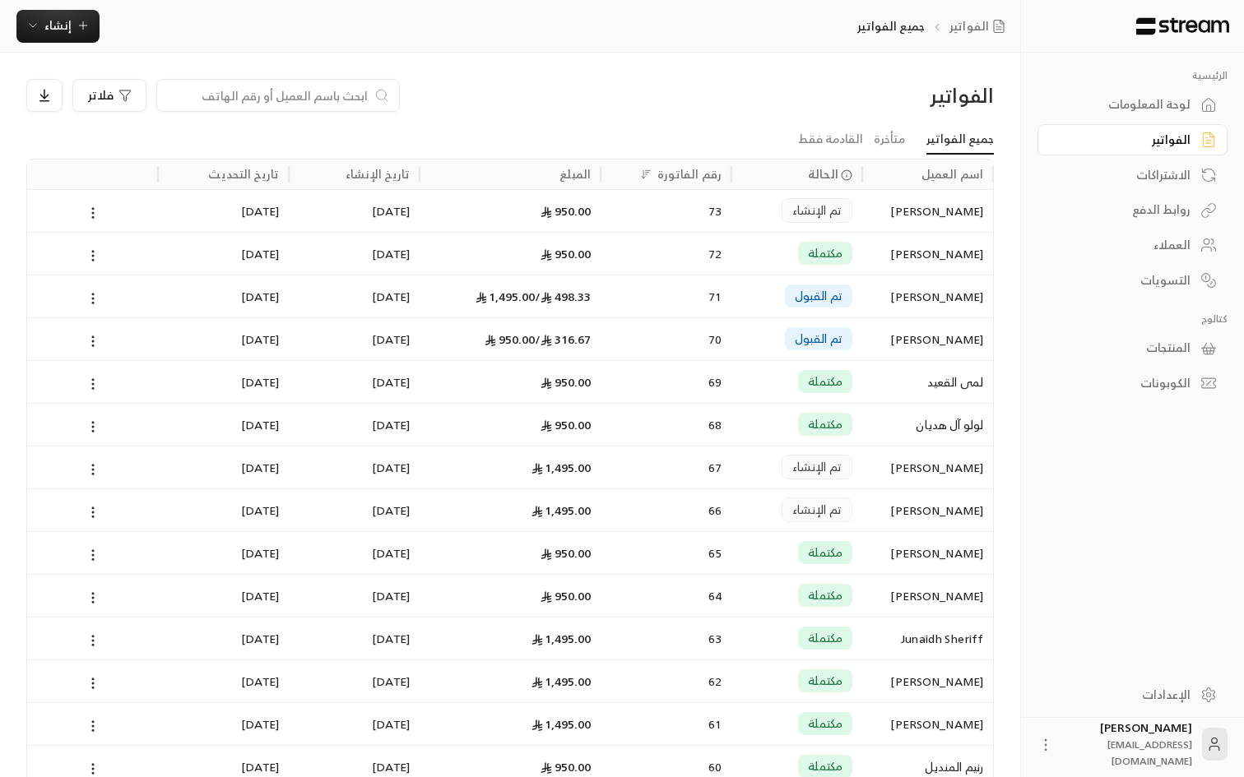
click at [732, 109] on div "فلاتر" at bounding box center [386, 95] width 721 height 33
